Goal: Task Accomplishment & Management: Complete application form

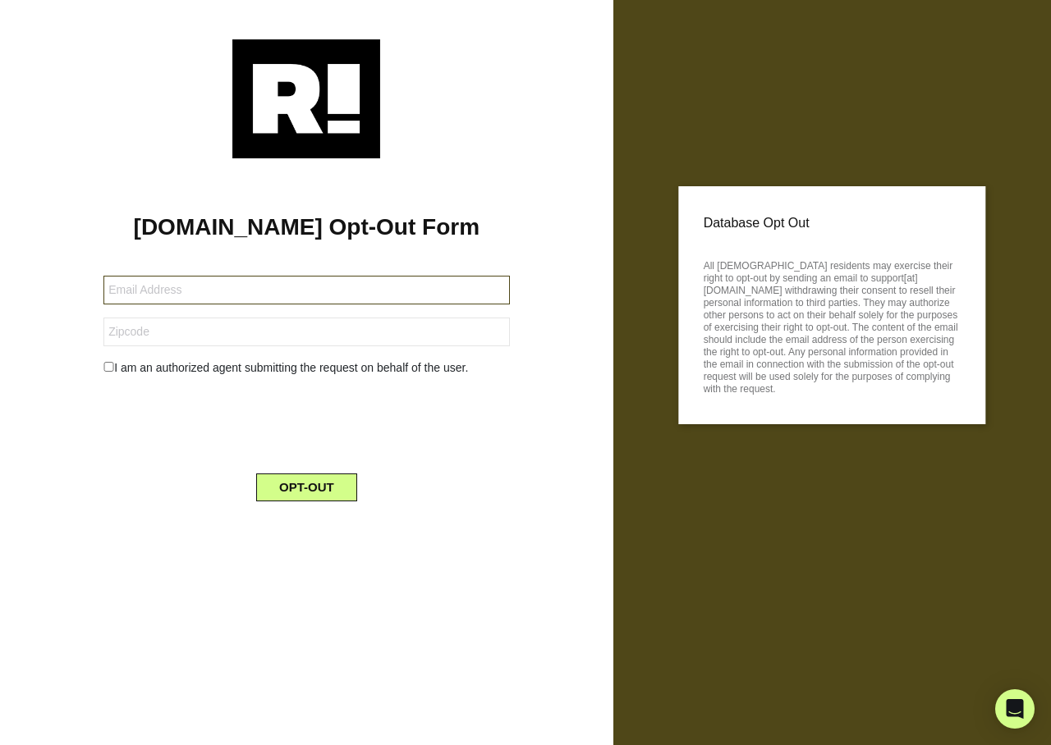
type input "solidbond74@yahoo.com"
type input "32506"
type input "[EMAIL_ADDRESS][DOMAIN_NAME]"
type input "52627"
type input "markperka@hotmail.com"
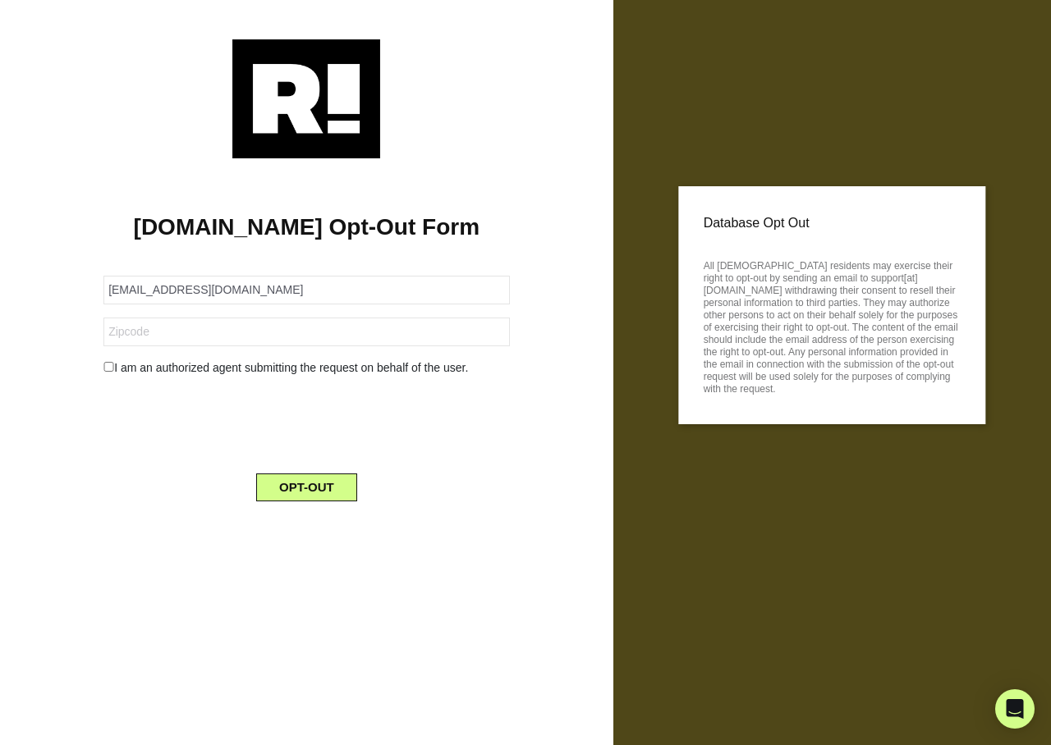
type input "98074"
type input "katmis@yahoo.com"
type input "75160"
type input "[EMAIL_ADDRESS][DOMAIN_NAME]"
type input "75098"
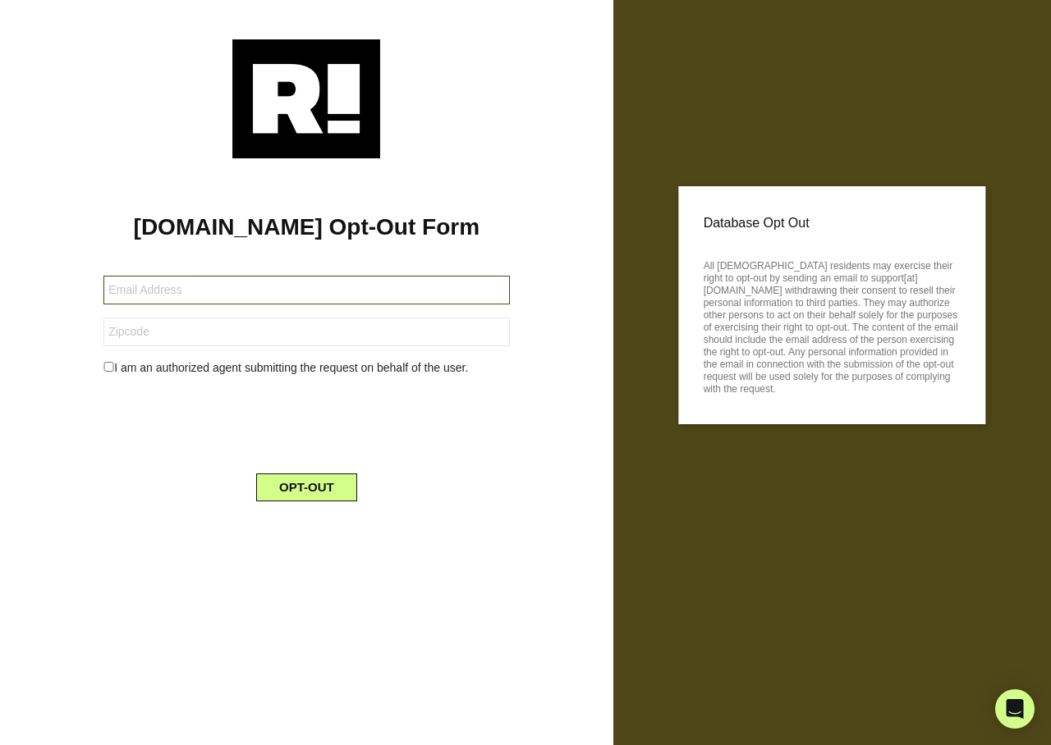
type input "[EMAIL_ADDRESS][DOMAIN_NAME]"
type input "33433"
type input "[EMAIL_ADDRESS][DOMAIN_NAME]"
type input "87110"
type input "[EMAIL_ADDRESS][DOMAIN_NAME]"
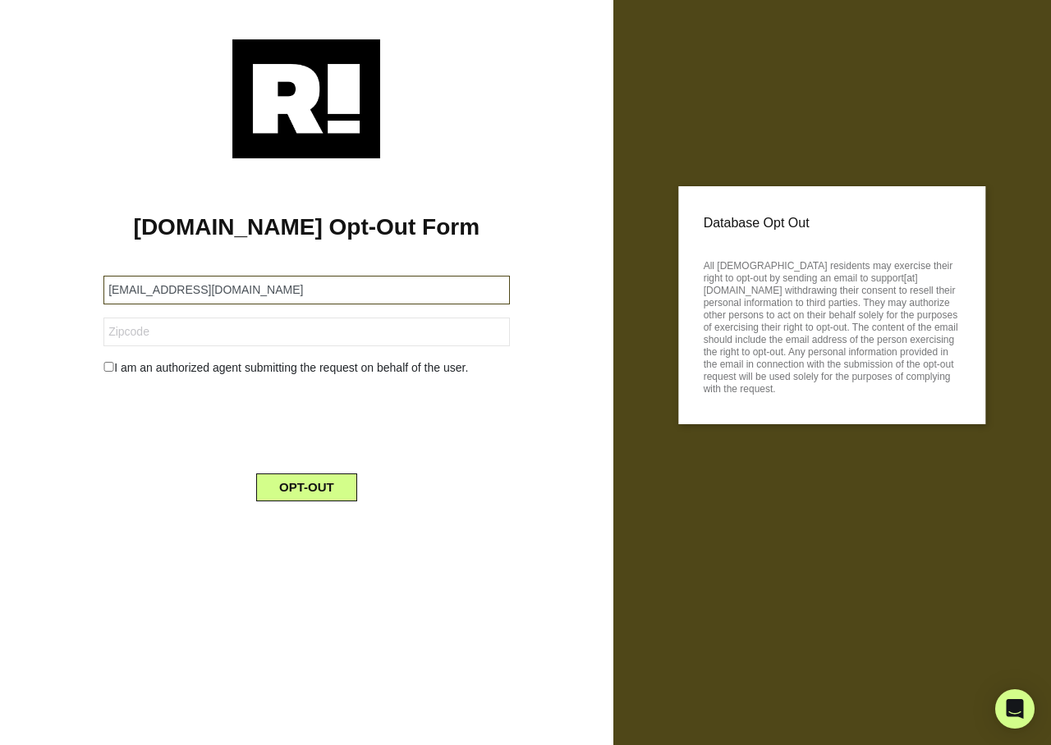
type input "01913"
type input "[EMAIL_ADDRESS][DOMAIN_NAME]"
type input "11530"
type input "joanr_obrien@yahoo.com"
type input "75209"
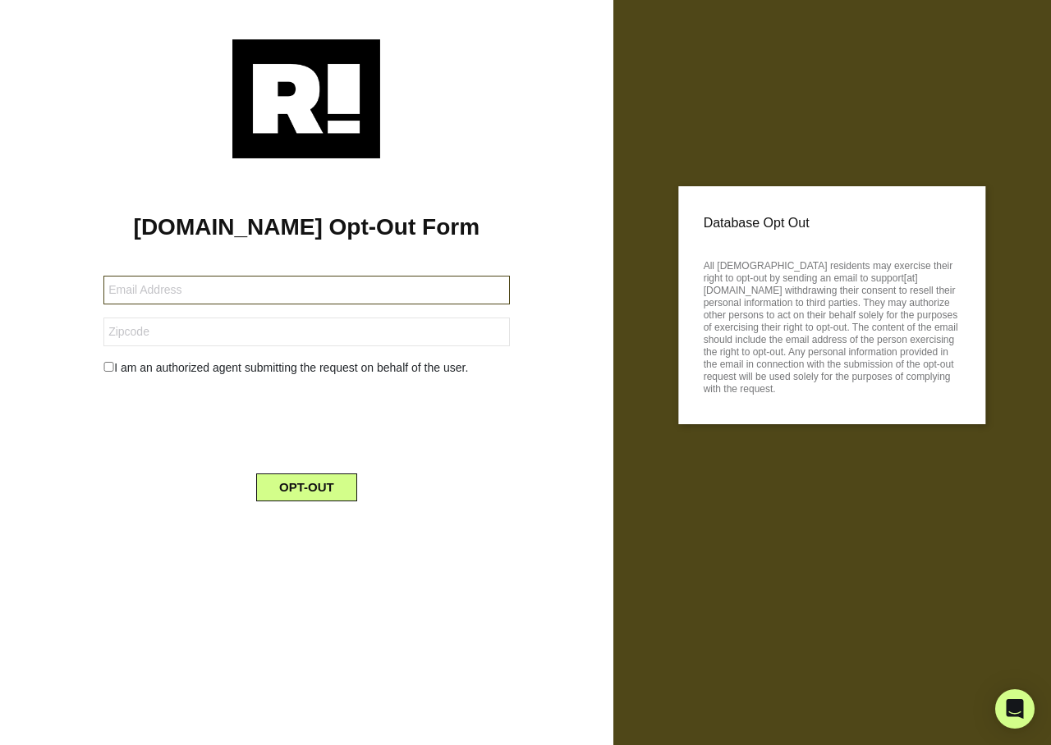
type input "[EMAIL_ADDRESS][DOMAIN_NAME]"
type input "97224"
type input "[EMAIL_ADDRESS][DOMAIN_NAME]"
type input "98125"
